Goal: Contribute content

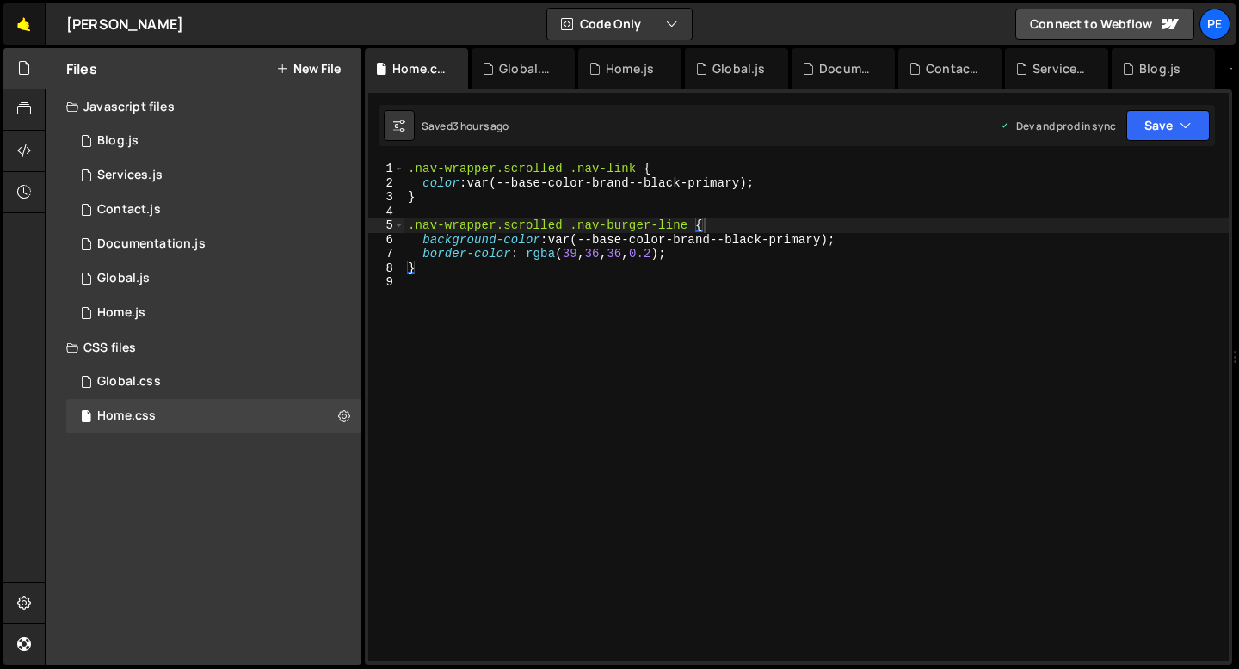
click at [24, 37] on link "🤙" at bounding box center [24, 23] width 42 height 41
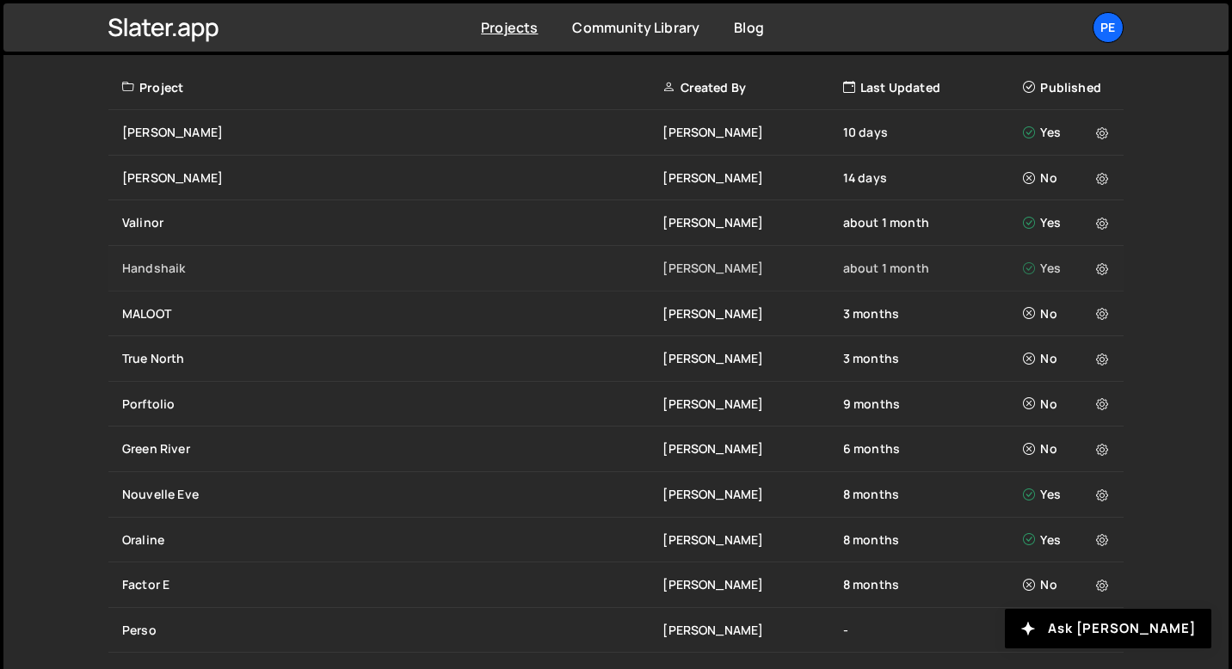
scroll to position [637, 0]
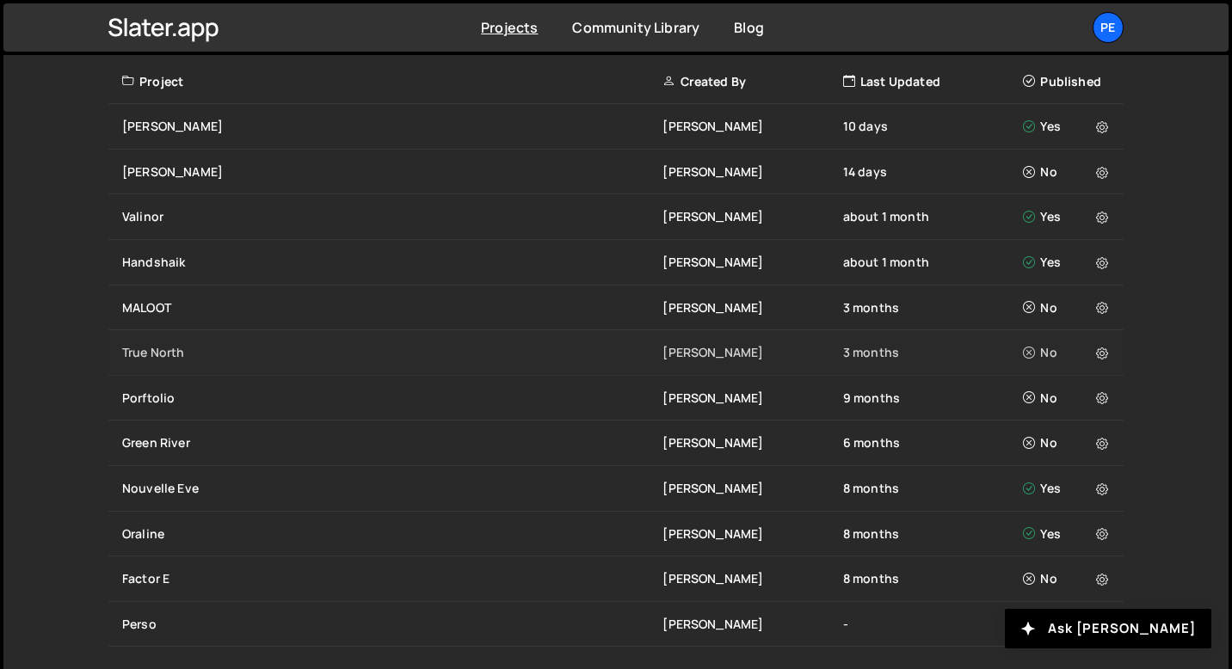
click at [168, 348] on div "True North" at bounding box center [392, 352] width 540 height 17
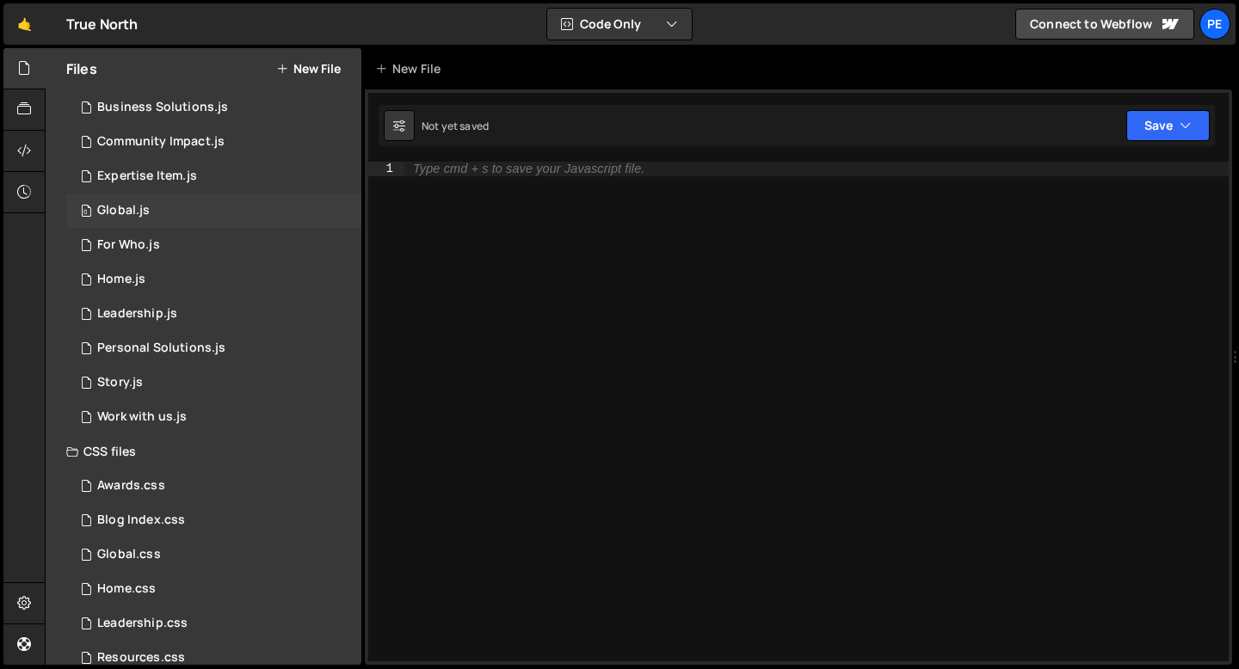
scroll to position [268, 0]
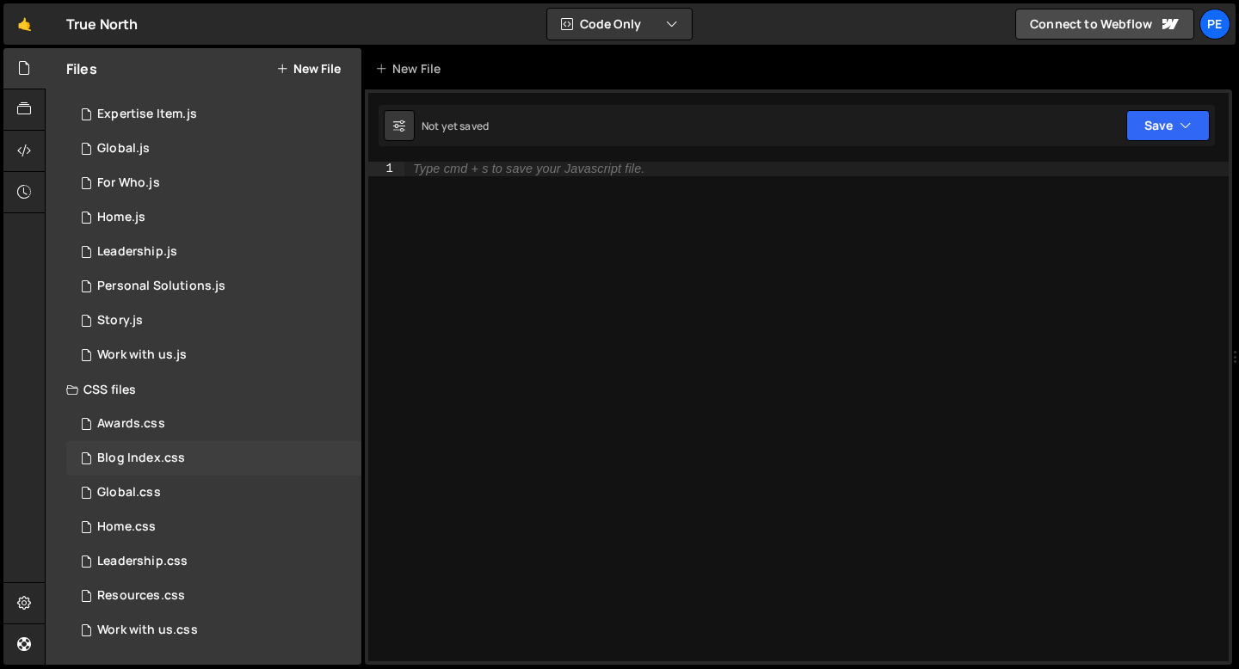
click at [168, 457] on div "Blog Index.css" at bounding box center [141, 458] width 88 height 15
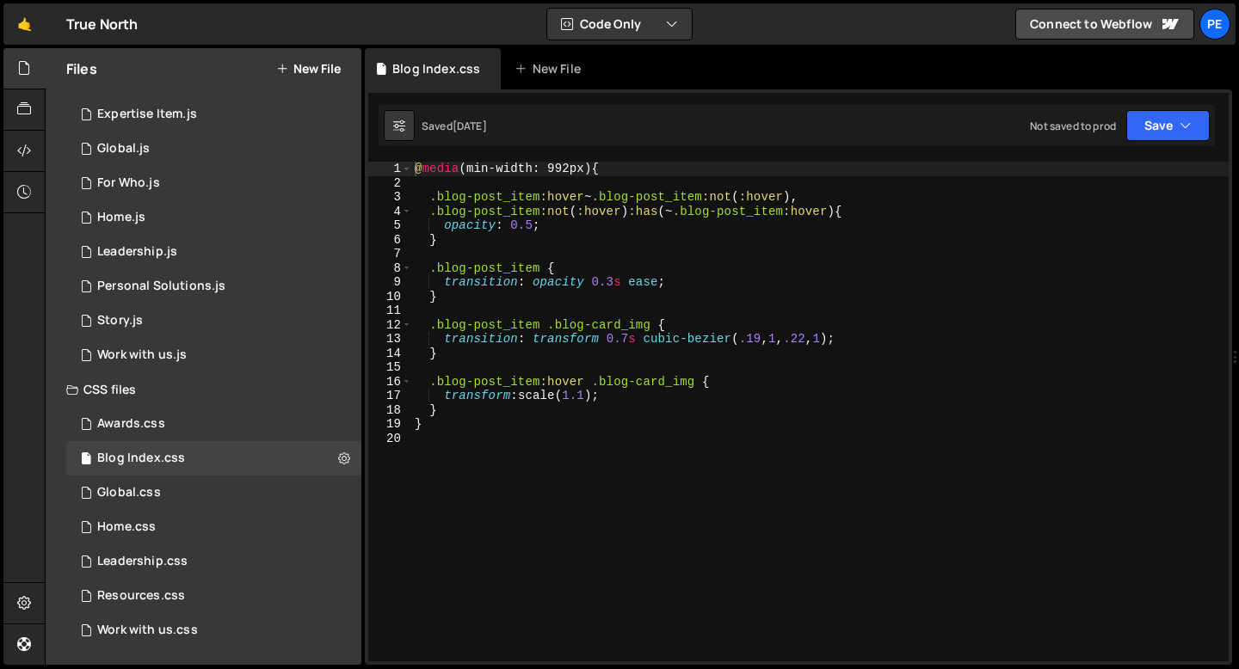
click at [478, 359] on div "@ media (min-width: 992px) { .blog-post_item :hover ~ .blog-post_item :not ( :h…" at bounding box center [819, 426] width 817 height 528
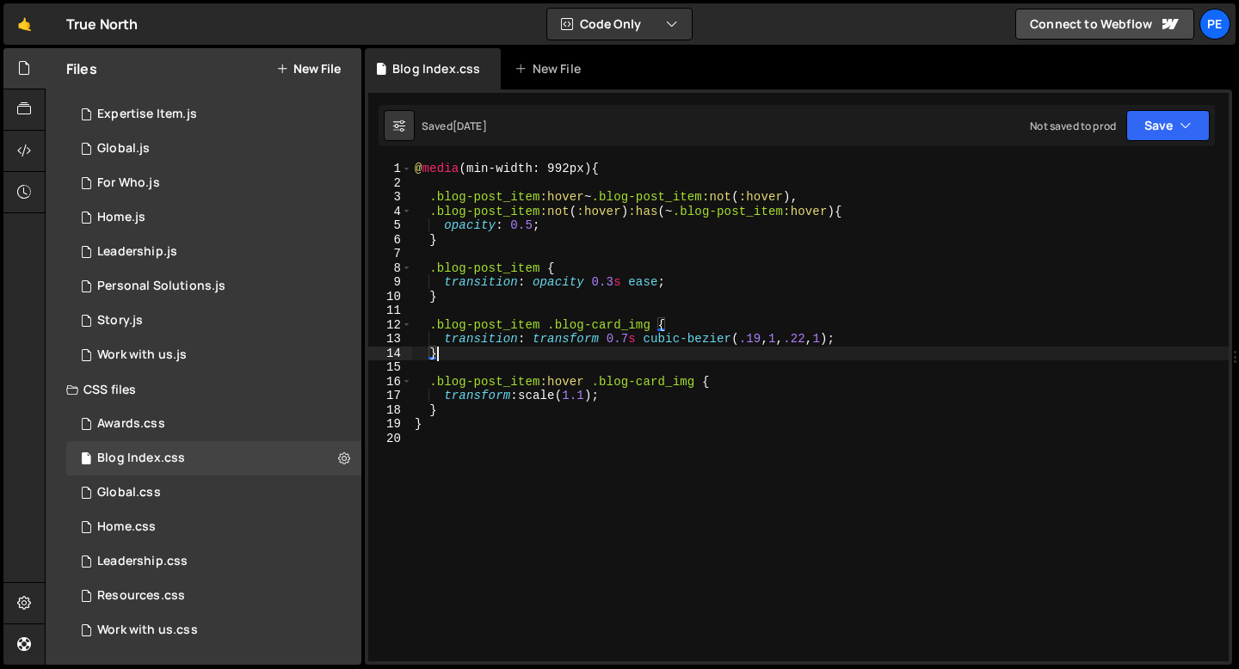
click at [490, 300] on div "@ media (min-width: 992px) { .blog-post_item :hover ~ .blog-post_item :not ( :h…" at bounding box center [819, 426] width 817 height 528
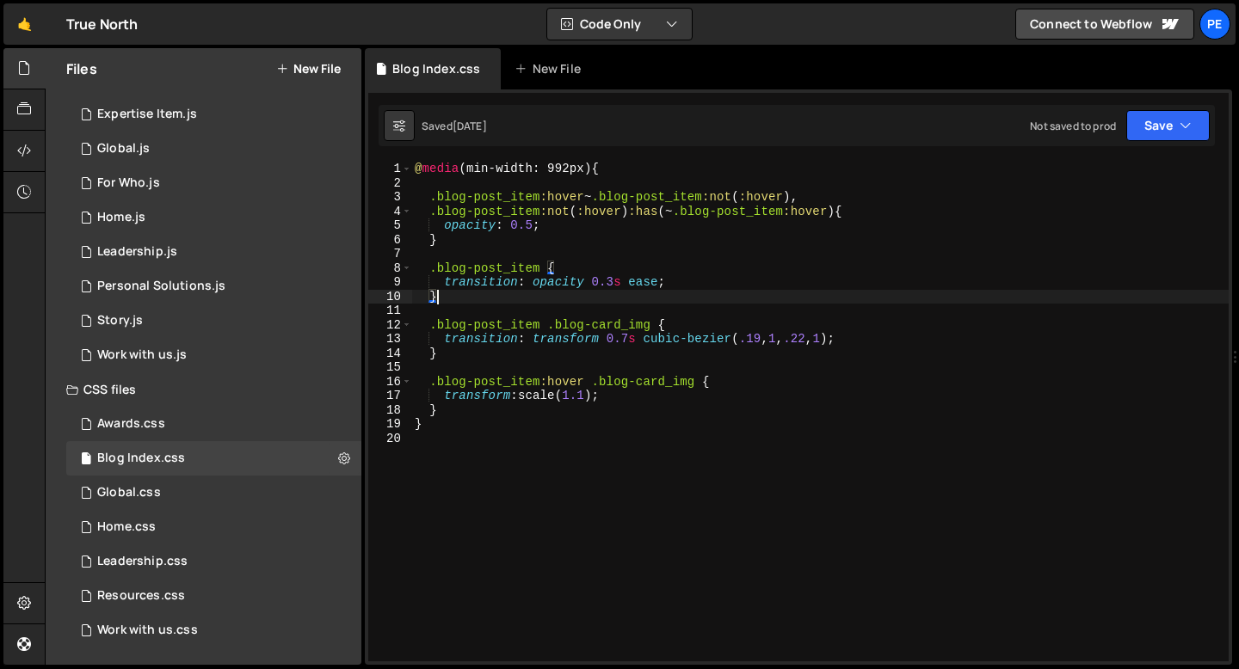
click at [447, 242] on div "@ media (min-width: 992px) { .blog-post_item :hover ~ .blog-post_item :not ( :h…" at bounding box center [819, 426] width 817 height 528
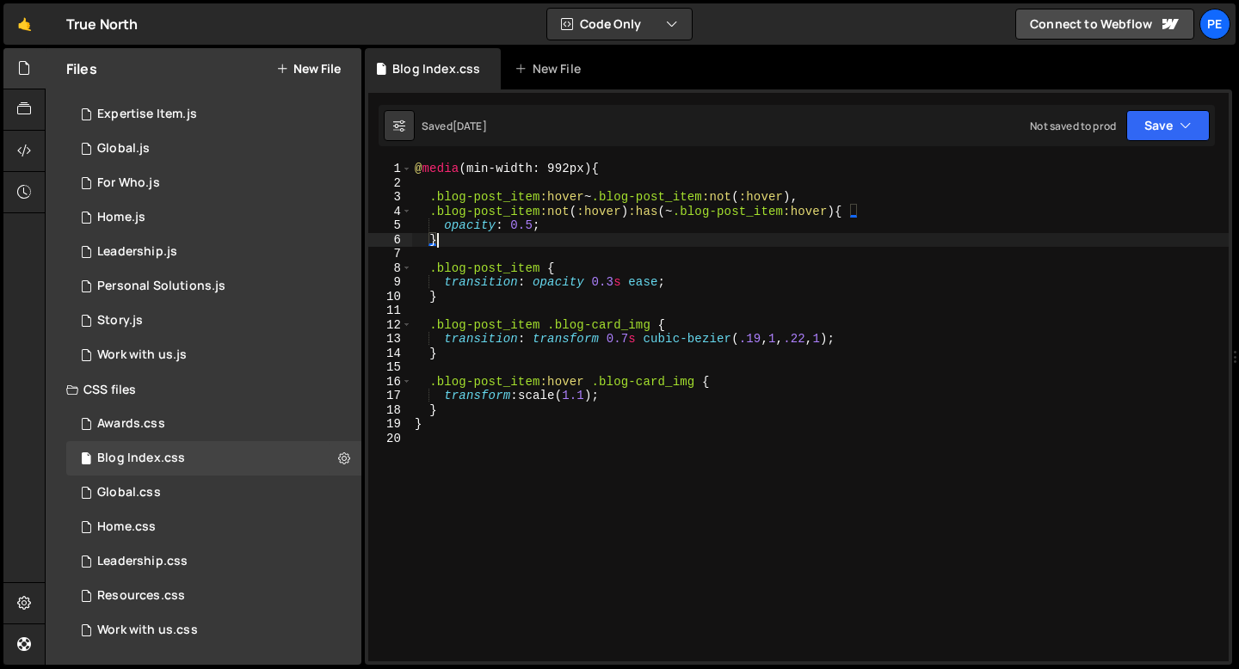
click at [593, 399] on div "@ media (min-width: 992px) { .blog-post_item :hover ~ .blog-post_item :not ( :h…" at bounding box center [819, 426] width 817 height 528
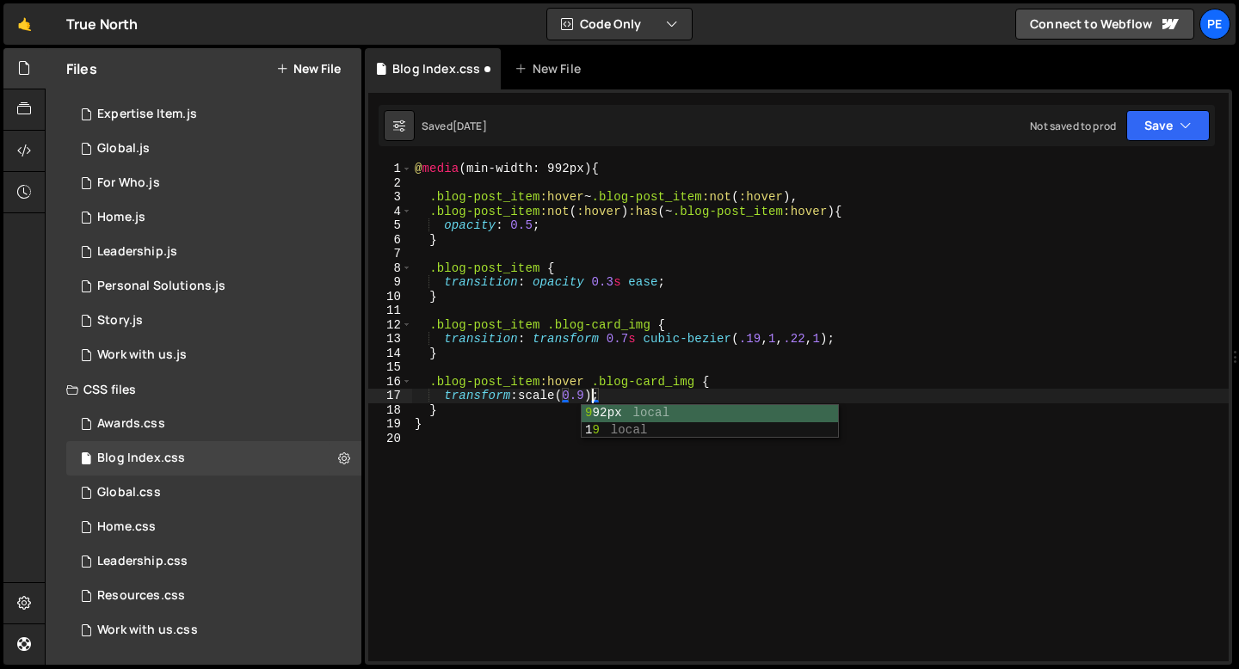
scroll to position [0, 12]
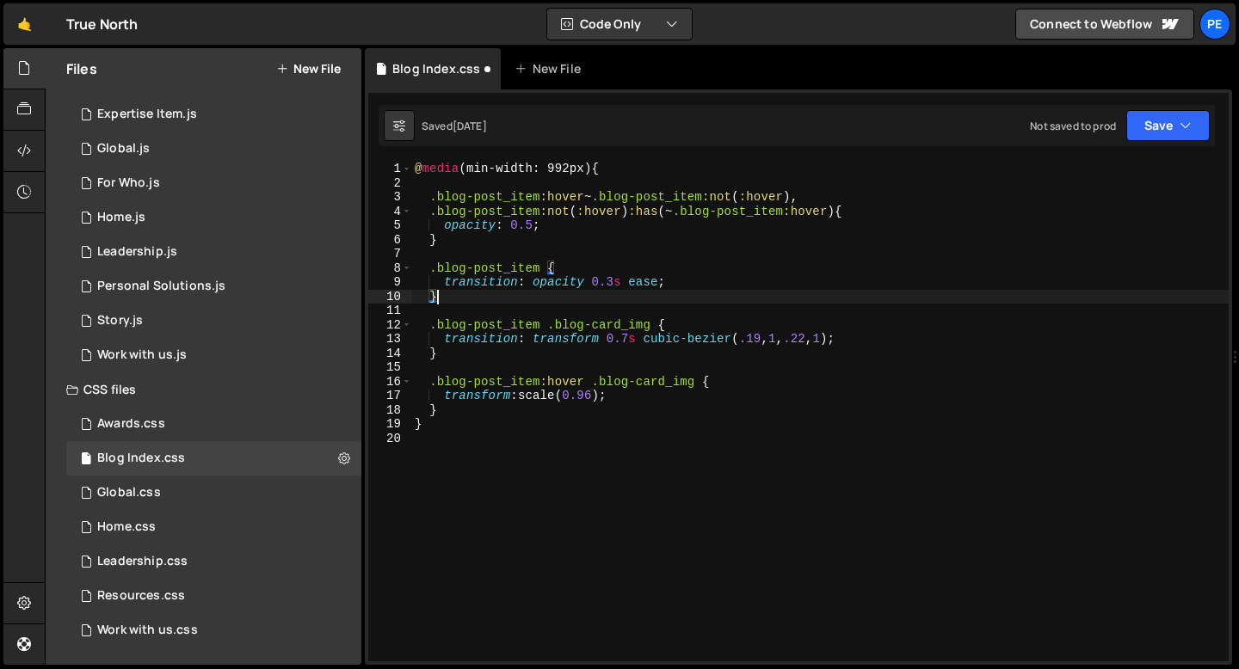
click at [480, 294] on div "@ media (min-width: 992px) { .blog-post_item :hover ~ .blog-post_item :not ( :h…" at bounding box center [819, 426] width 817 height 528
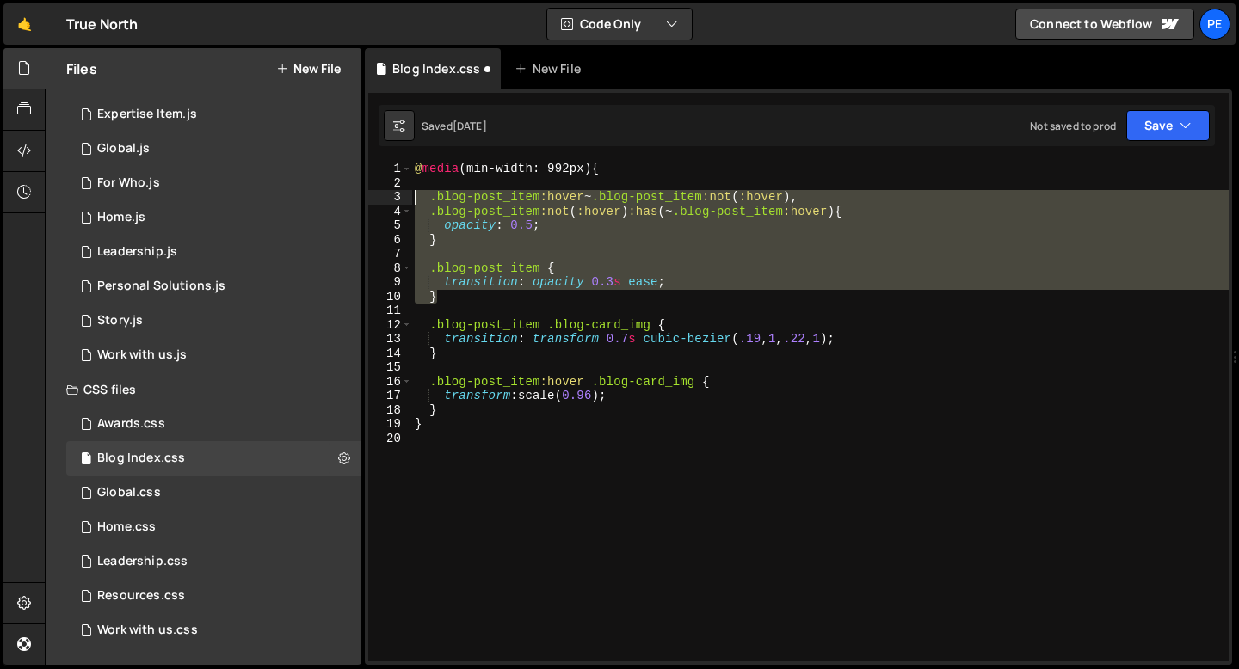
drag, startPoint x: 470, startPoint y: 298, endPoint x: 382, endPoint y: 191, distance: 138.2
click at [383, 191] on div "} 1 2 3 4 5 6 7 8 9 10 11 12 13 14 15 16 17 18 19 20 @ media (min-width: 992px)…" at bounding box center [798, 412] width 860 height 500
type textarea ".blog-post_item:hover~.blog-post_item:not(:hover), .blog-post_item:not(:hover):…"
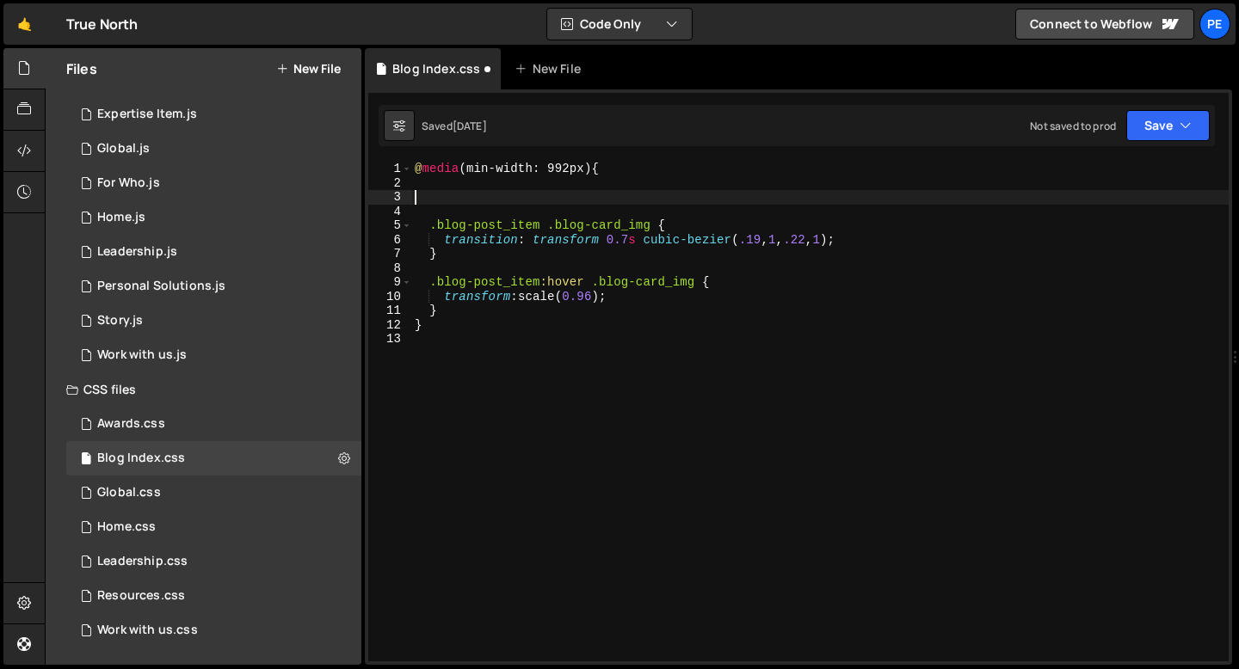
scroll to position [0, 0]
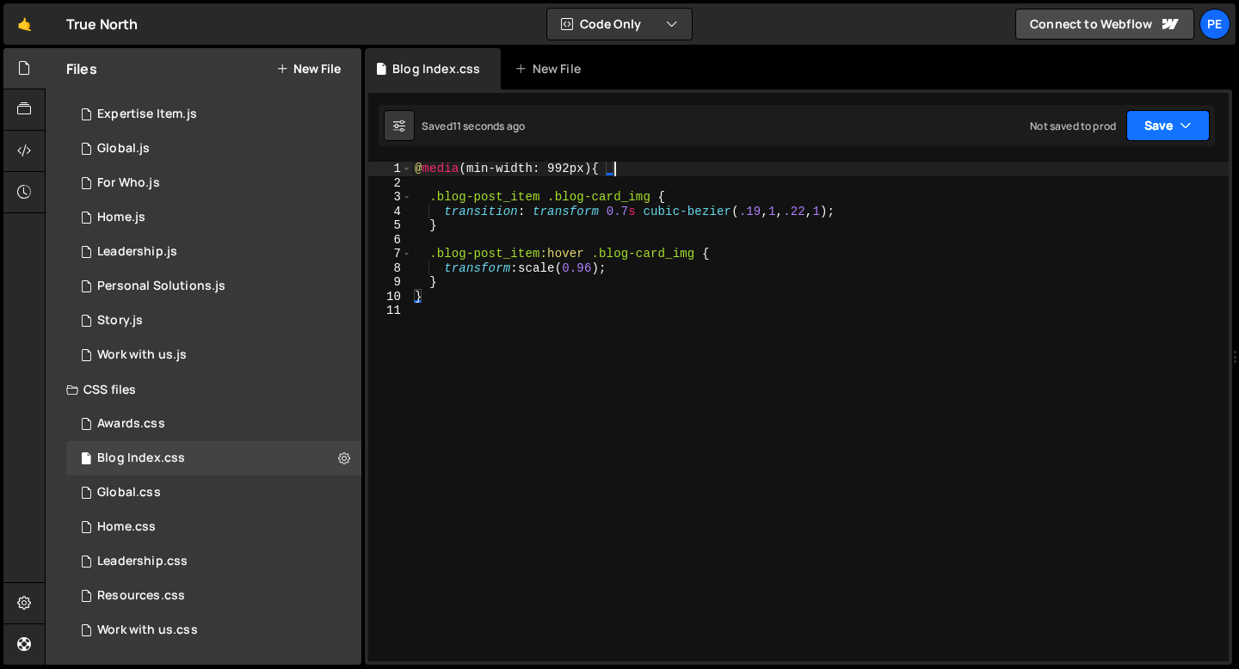
click at [1170, 134] on button "Save" at bounding box center [1167, 125] width 83 height 31
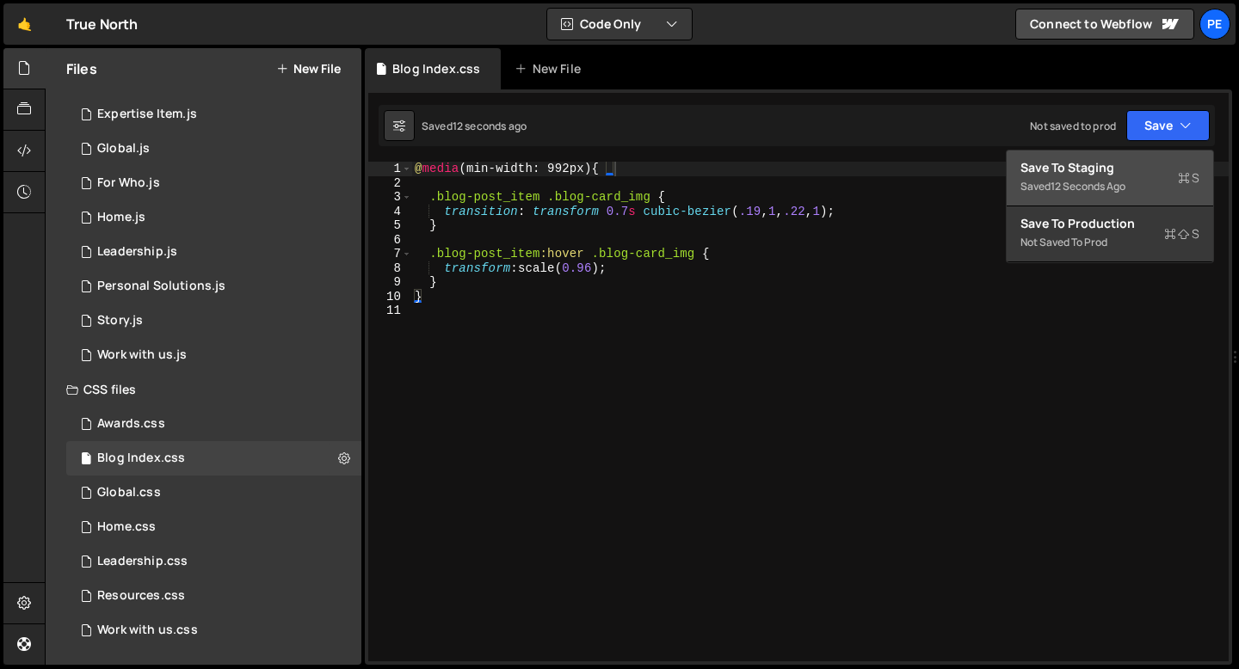
click at [1077, 194] on div "Saved 12 seconds ago" at bounding box center [1110, 186] width 179 height 21
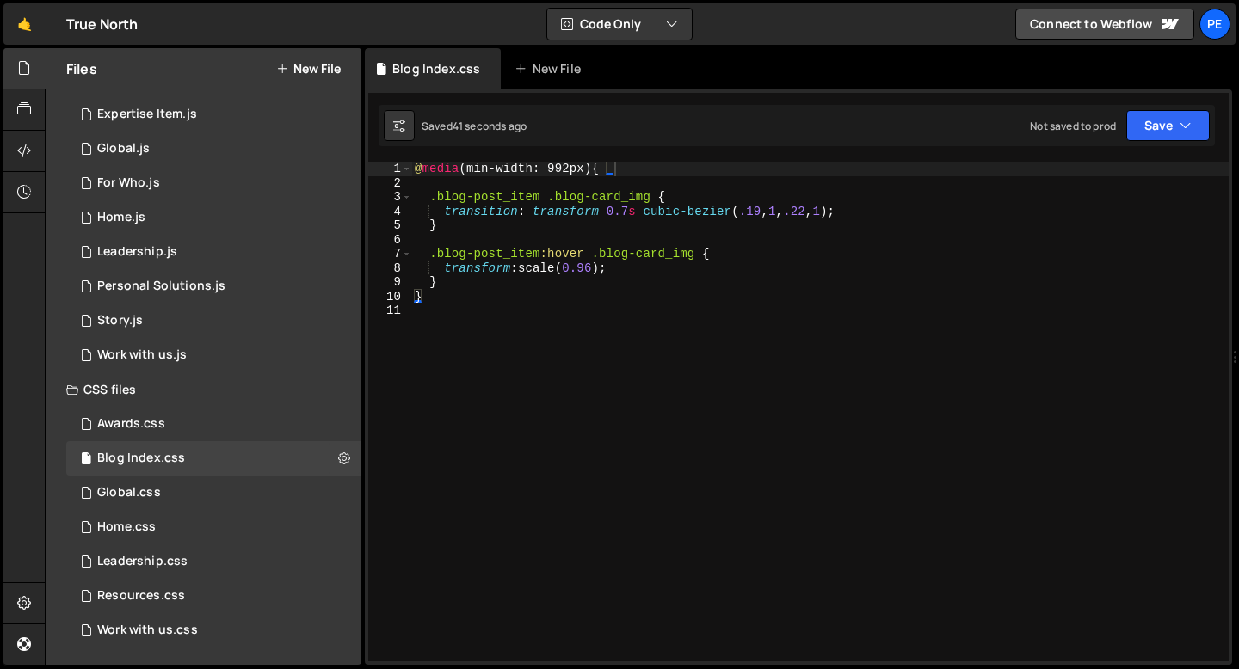
click at [652, 196] on div "@ media (min-width: 992px) { .blog-post_item .blog-card_img { transition : tran…" at bounding box center [819, 426] width 817 height 528
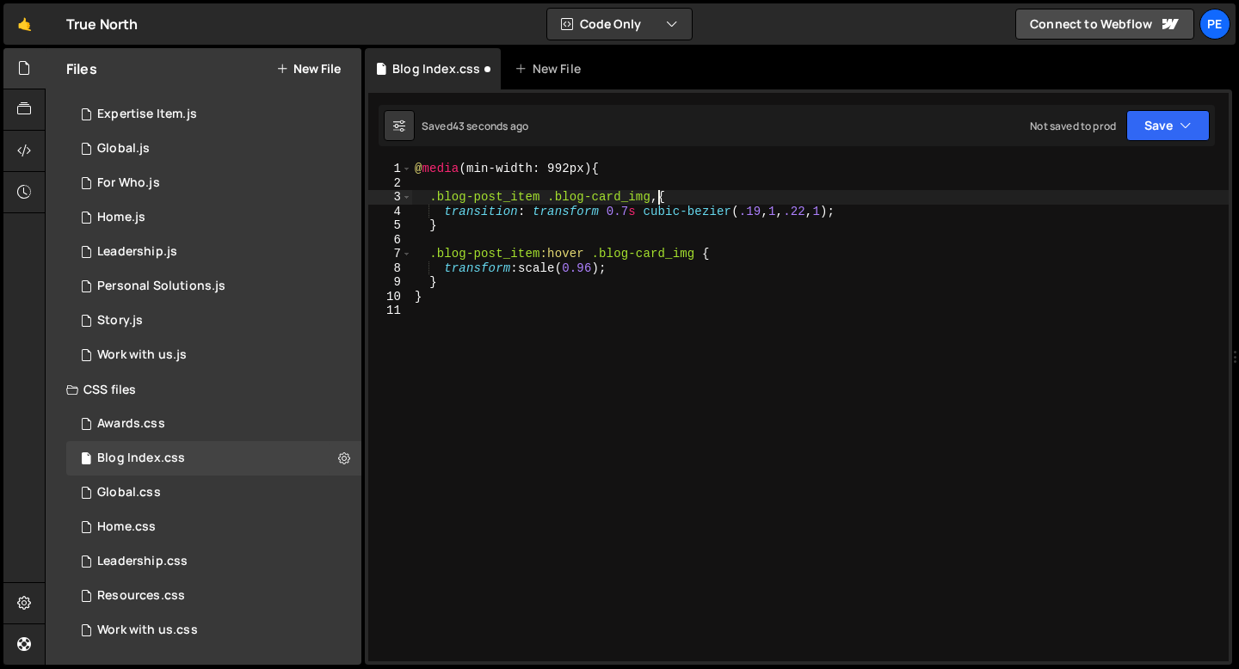
scroll to position [0, 1]
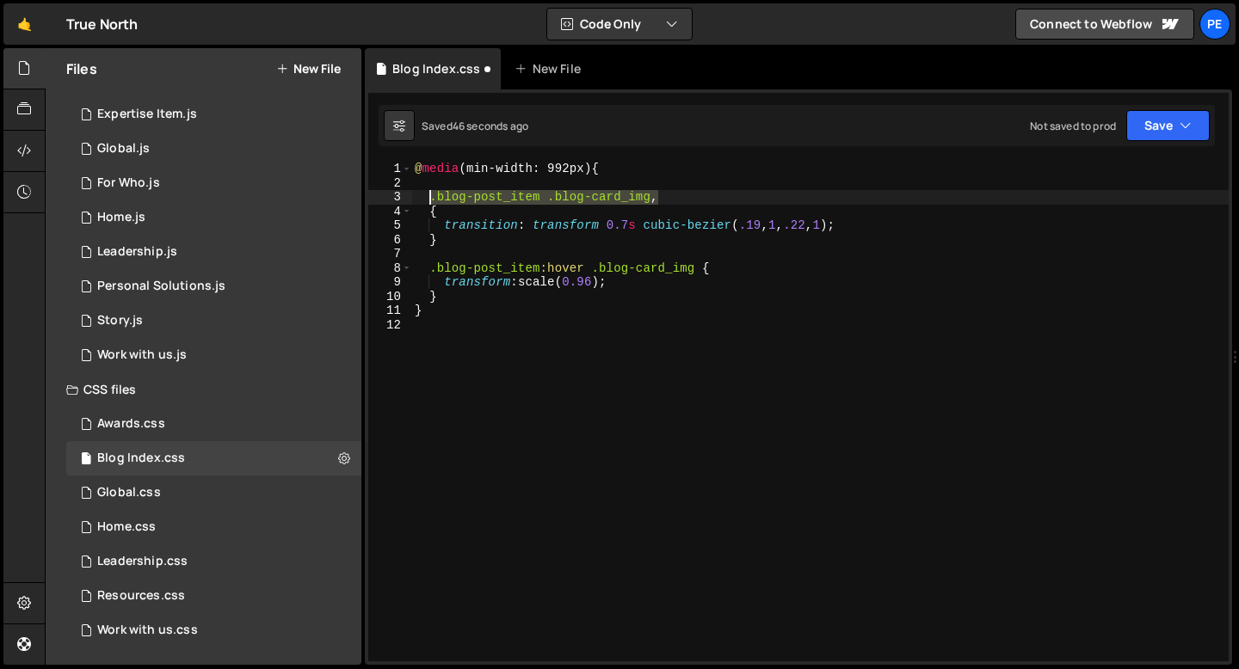
drag, startPoint x: 659, startPoint y: 202, endPoint x: 429, endPoint y: 194, distance: 229.9
click at [429, 194] on div "@ media (min-width: 992px) { .blog-post_item .blog-card_img , { transition : tr…" at bounding box center [819, 426] width 817 height 528
type textarea ".blog-post_item .blog-card_img,"
click at [660, 198] on div "@ media (min-width: 992px) { .blog-post_item .blog-card_img , { transition : tr…" at bounding box center [819, 412] width 817 height 500
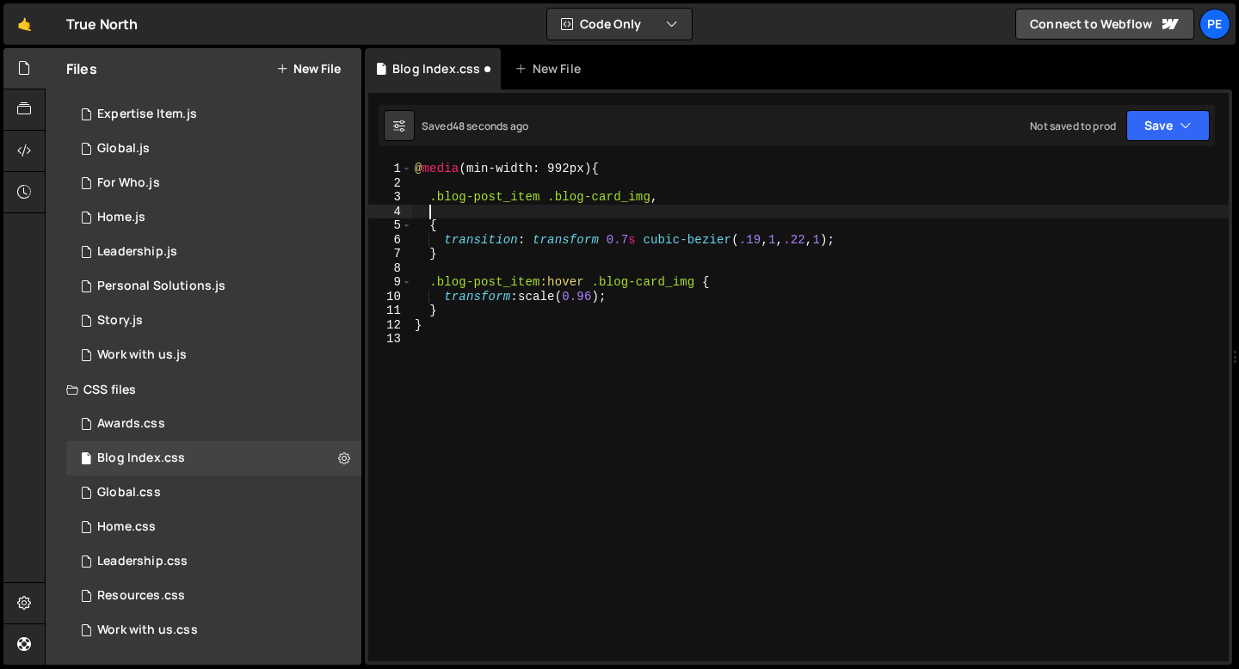
paste textarea ".blog-post_item .blog-card_img,"
click at [694, 281] on div "@ media (min-width: 992px) { .blog-post_item .blog-card_img , .blog-post_item .…" at bounding box center [819, 426] width 817 height 528
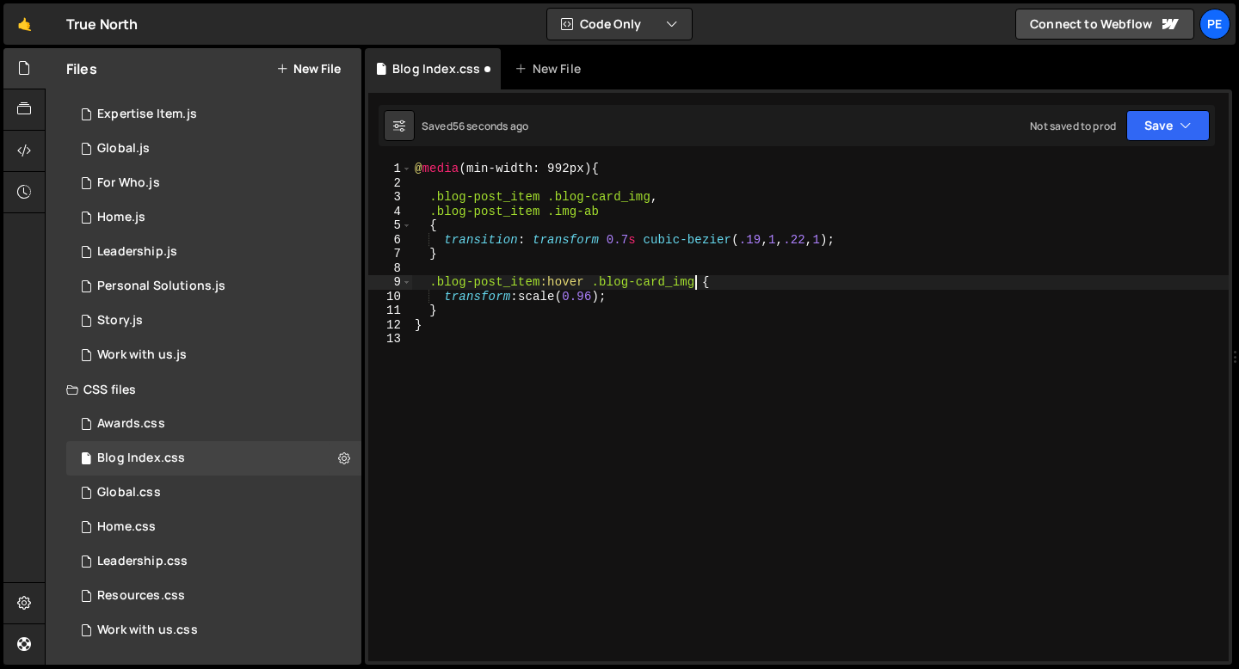
scroll to position [0, 20]
drag, startPoint x: 704, startPoint y: 281, endPoint x: 429, endPoint y: 281, distance: 275.4
click at [429, 281] on div "@ media (min-width: 992px) { .blog-post_item .blog-card_img , .blog-post_item .…" at bounding box center [819, 426] width 817 height 528
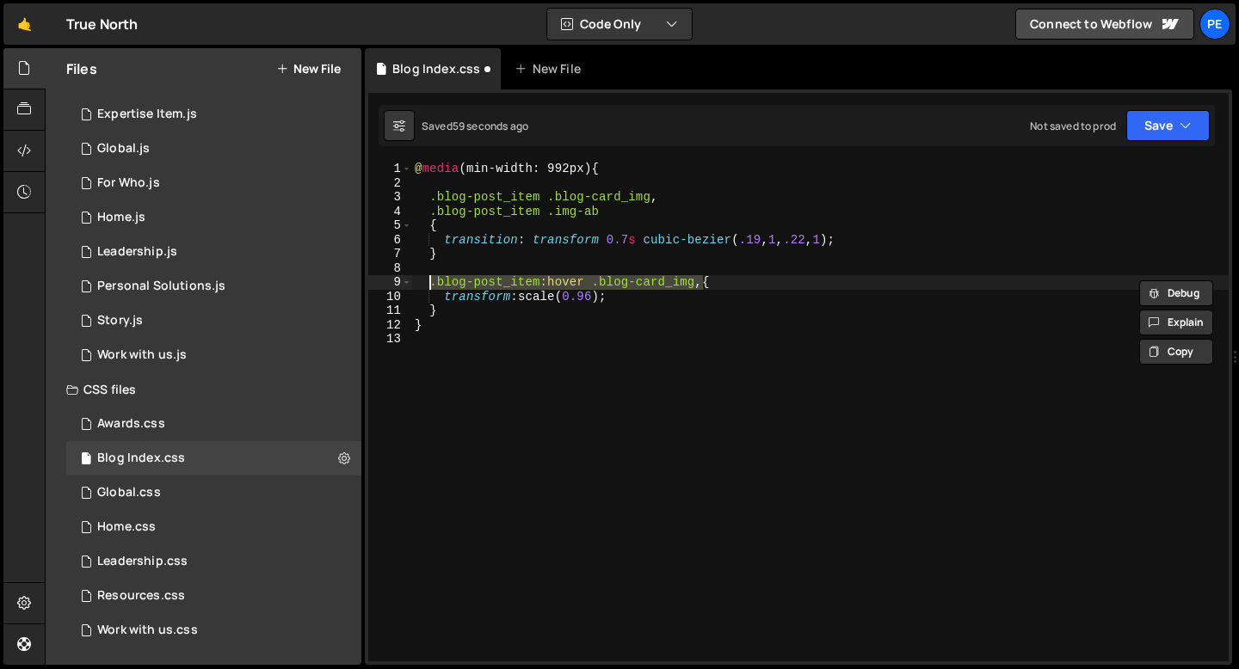
click at [705, 282] on div "@ media (min-width: 992px) { .blog-post_item .blog-card_img , .blog-post_item .…" at bounding box center [819, 412] width 817 height 500
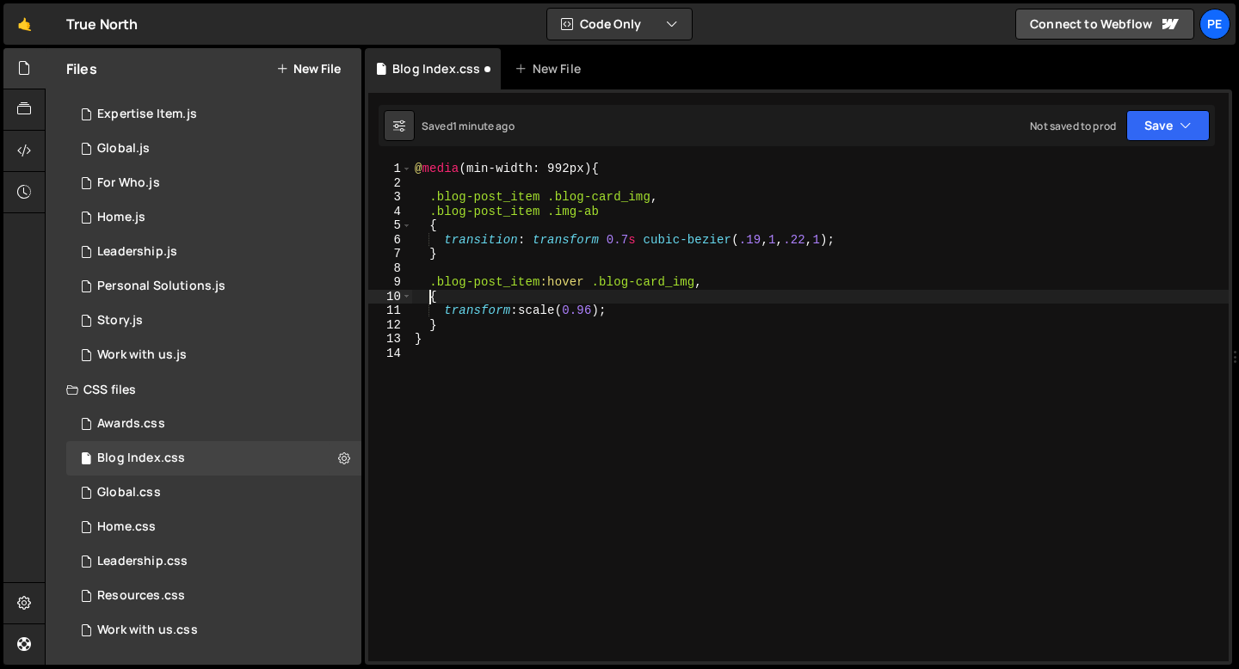
scroll to position [0, 1]
paste textarea ".blog-post_item:hover .blog-card_img,"
drag, startPoint x: 694, startPoint y: 299, endPoint x: 604, endPoint y: 297, distance: 90.4
click at [602, 298] on div "@ media (min-width: 992px) { .blog-post_item .blog-card_img , .blog-post_item .…" at bounding box center [819, 426] width 817 height 528
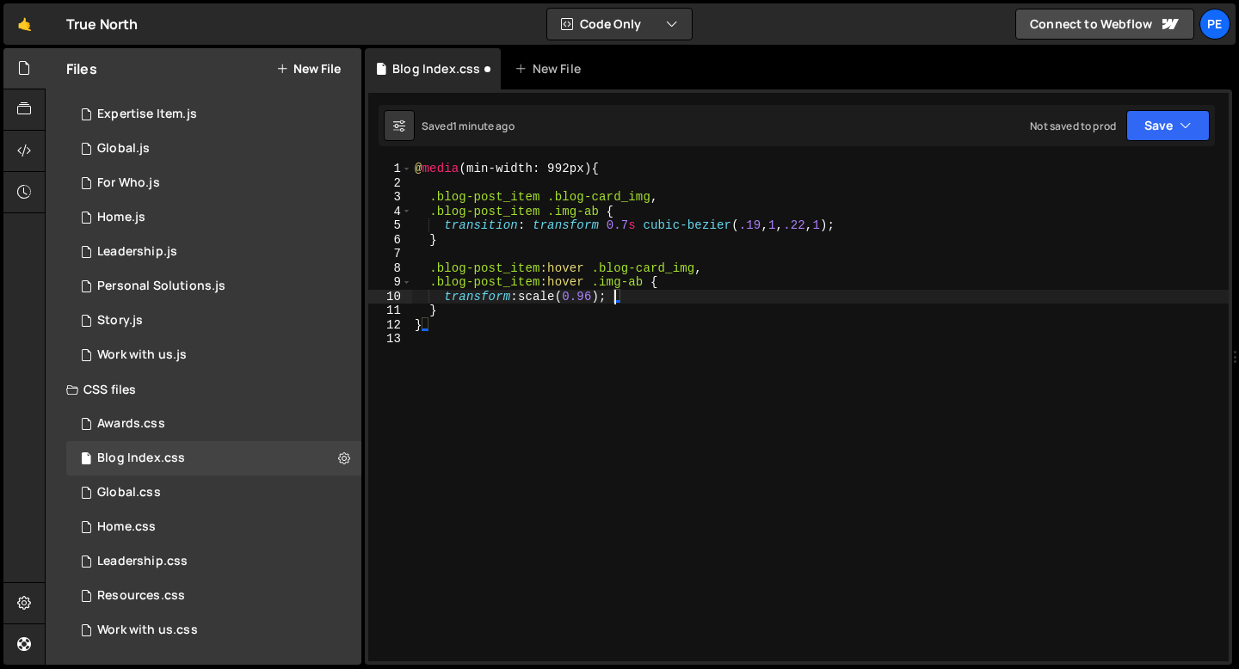
scroll to position [0, 13]
type textarea "transform: scale(0.96);"
